Goal: Information Seeking & Learning: Learn about a topic

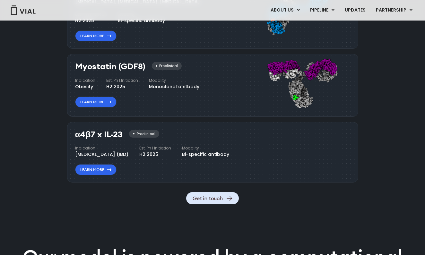
scroll to position [510, 0]
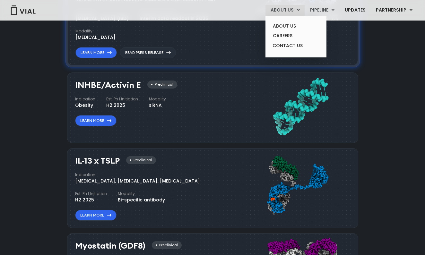
click at [295, 11] on link "ABOUT US" at bounding box center [284, 10] width 39 height 11
click at [293, 24] on link "ABOUT US" at bounding box center [296, 26] width 56 height 10
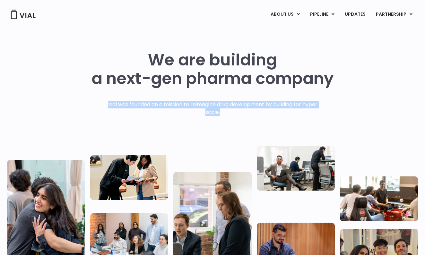
drag, startPoint x: 104, startPoint y: 107, endPoint x: 188, endPoint y: 119, distance: 85.6
click at [188, 119] on div "Vial was founded on a mission to reimagine drug development by building for hyp…" at bounding box center [212, 121] width 223 height 41
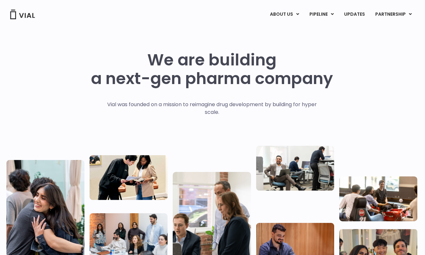
scroll to position [0, 1]
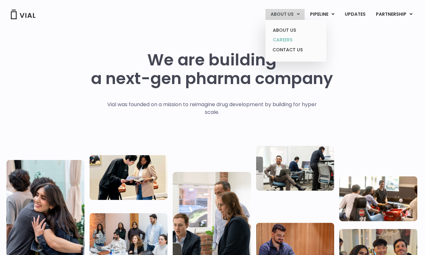
click at [292, 39] on link "CAREERS" at bounding box center [296, 40] width 56 height 10
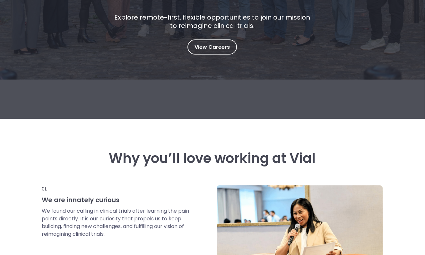
scroll to position [144, 0]
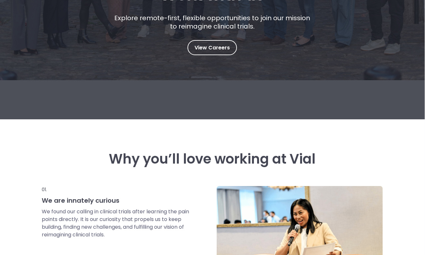
click at [154, 18] on p "Explore remote-first, flexible opportunities to join our mission to reimagine c…" at bounding box center [212, 22] width 201 height 17
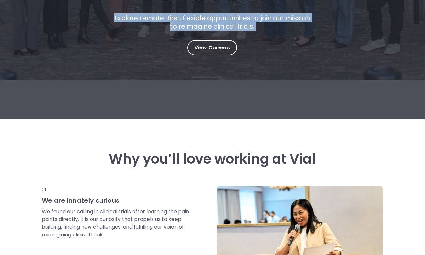
click at [154, 18] on p "Explore remote-first, flexible opportunities to join our mission to reimagine c…" at bounding box center [212, 22] width 201 height 17
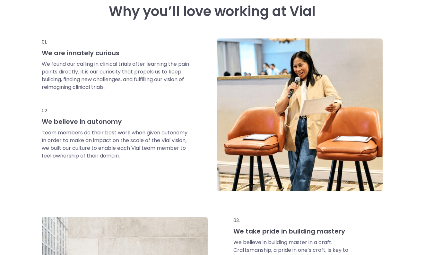
scroll to position [287, 0]
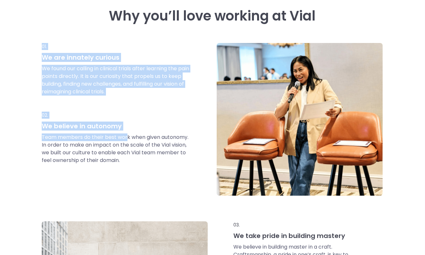
drag, startPoint x: 154, startPoint y: 27, endPoint x: 128, endPoint y: 140, distance: 116.3
click at [128, 140] on div "Why you’ll love working at Vial 01. We are innately curious We found our callin…" at bounding box center [212, 191] width 341 height 366
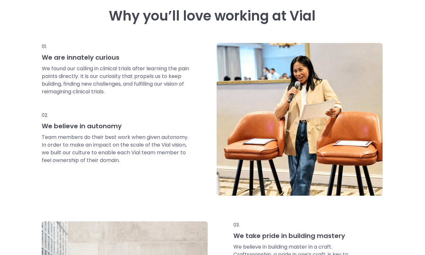
click at [129, 148] on p "Team members do their best work when given autonomy. In order to make an impact…" at bounding box center [116, 149] width 148 height 31
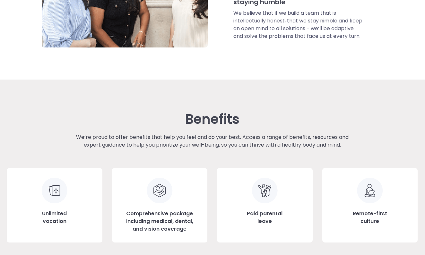
scroll to position [664, 0]
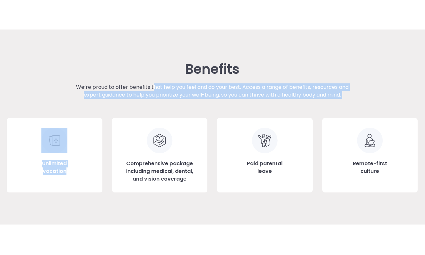
drag, startPoint x: 153, startPoint y: 89, endPoint x: 140, endPoint y: 149, distance: 61.6
click at [140, 149] on div "Benefits We’re proud to offer benefits that help you feel and do your best. Acc…" at bounding box center [212, 127] width 411 height 131
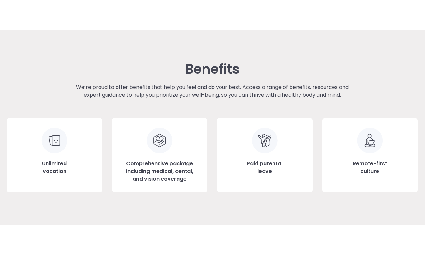
click at [146, 98] on p "We’re proud to offer benefits that help you feel and do your best. Access a ran…" at bounding box center [212, 90] width 288 height 15
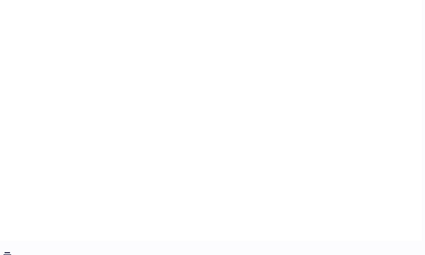
scroll to position [947, 5]
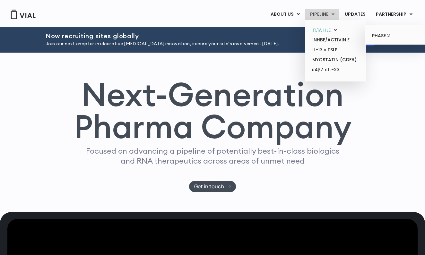
click at [328, 32] on link "TL1A HLE" at bounding box center [335, 30] width 56 height 10
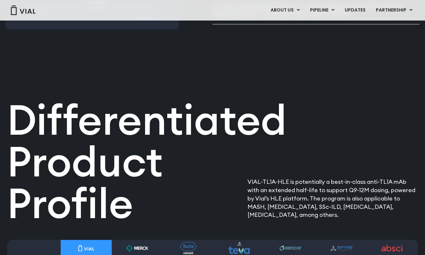
scroll to position [633, 0]
